Goal: Check status

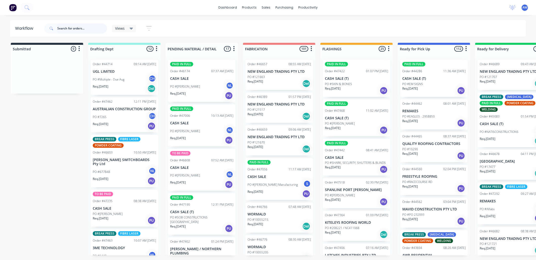
click at [62, 26] on input "text" at bounding box center [82, 28] width 50 height 10
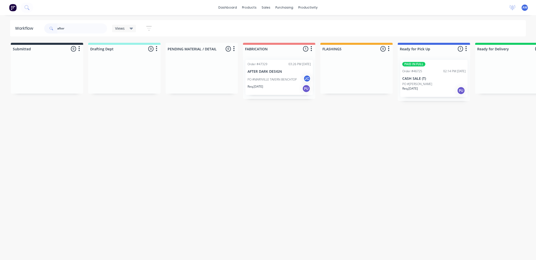
click at [279, 77] on p "PO #MARYVILLE TAVERN BENCHTOP" at bounding box center [272, 79] width 49 height 5
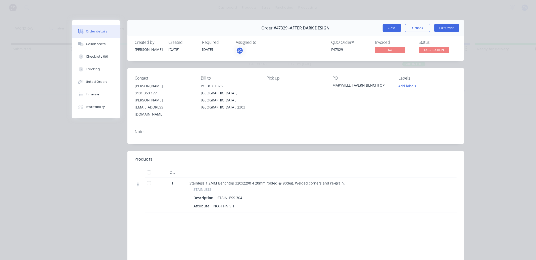
click at [391, 29] on button "Close" at bounding box center [392, 28] width 18 height 8
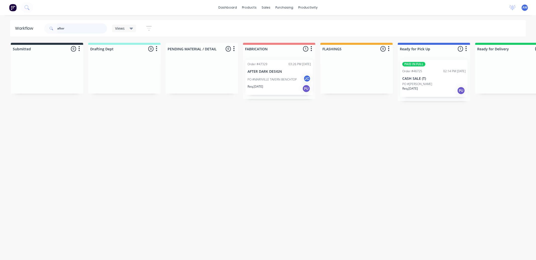
drag, startPoint x: 67, startPoint y: 31, endPoint x: 48, endPoint y: 25, distance: 20.5
click at [48, 25] on div "after" at bounding box center [75, 28] width 63 height 10
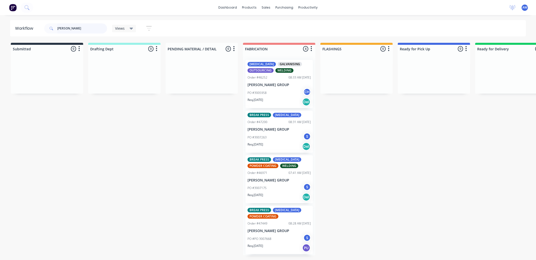
type input "[PERSON_NAME]"
click at [283, 229] on p "[PERSON_NAME] GROUP" at bounding box center [279, 231] width 63 height 4
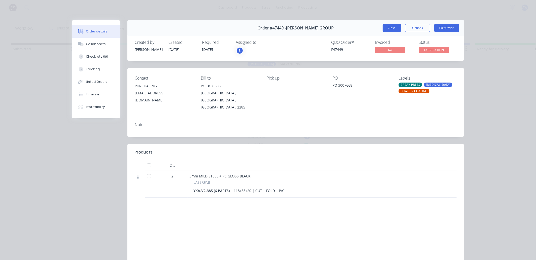
click at [385, 27] on button "Close" at bounding box center [392, 28] width 18 height 8
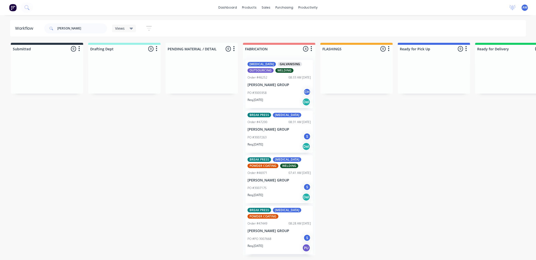
click at [291, 175] on div "BREAK PRESS [MEDICAL_DATA] POWDER COATING WELDING Order #46971 07:41 AM [DATE] …" at bounding box center [279, 179] width 67 height 48
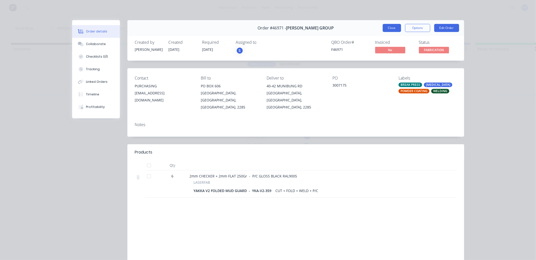
click at [383, 27] on button "Close" at bounding box center [392, 28] width 18 height 8
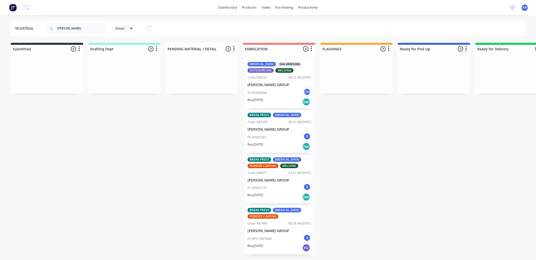
click at [268, 136] on div "PO #3007263 S" at bounding box center [279, 138] width 63 height 10
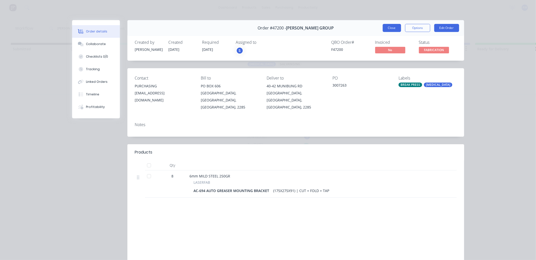
click at [389, 30] on button "Close" at bounding box center [392, 28] width 18 height 8
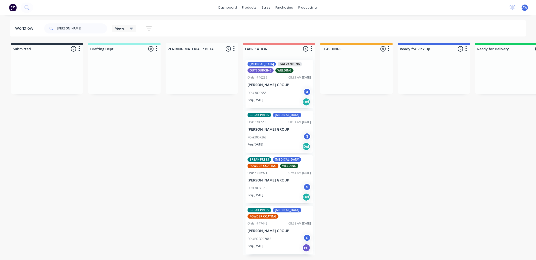
click at [270, 85] on p "[PERSON_NAME] GROUP" at bounding box center [279, 85] width 63 height 4
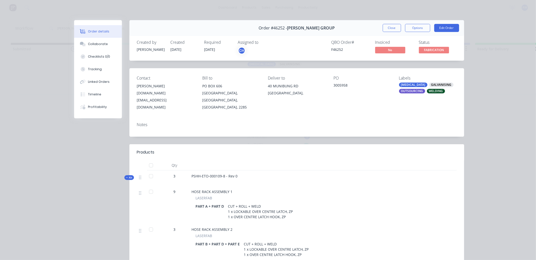
drag, startPoint x: 390, startPoint y: 30, endPoint x: 384, endPoint y: 31, distance: 6.7
click at [389, 30] on button "Close" at bounding box center [392, 28] width 18 height 8
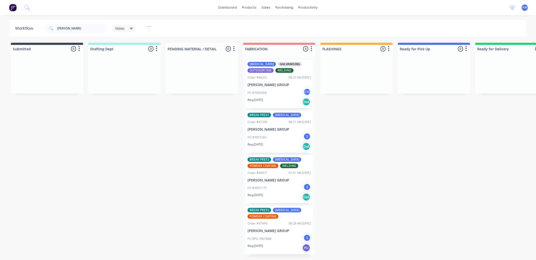
click at [263, 194] on p "Req. [DATE]" at bounding box center [256, 195] width 16 height 5
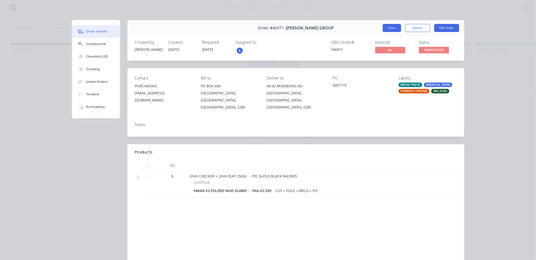
click at [388, 29] on button "Close" at bounding box center [392, 28] width 18 height 8
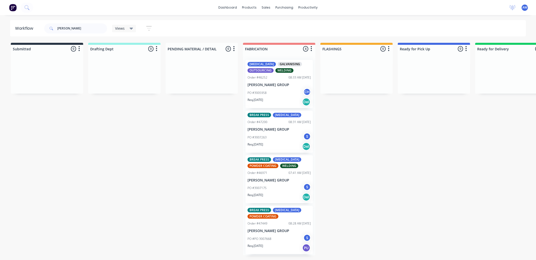
click at [268, 139] on div "PO #3007263 S" at bounding box center [279, 138] width 63 height 10
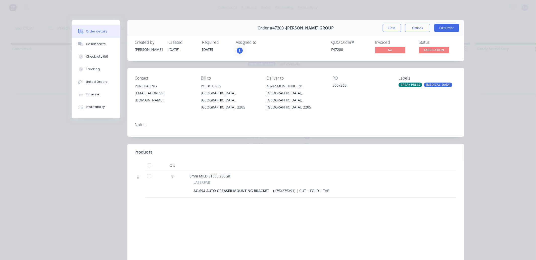
click at [388, 30] on button "Close" at bounding box center [392, 28] width 18 height 8
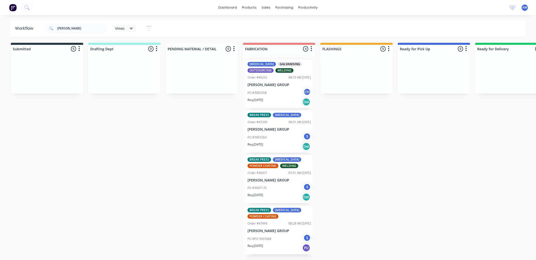
click at [270, 240] on p "PO #PO 3007668" at bounding box center [260, 238] width 24 height 5
